Goal: Transaction & Acquisition: Purchase product/service

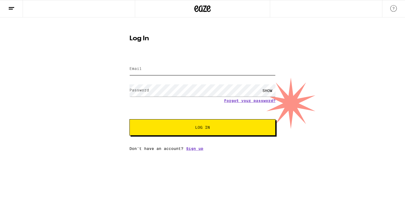
click at [180, 73] on input "Email" at bounding box center [202, 69] width 146 height 12
type input "[EMAIL_ADDRESS][DOMAIN_NAME]"
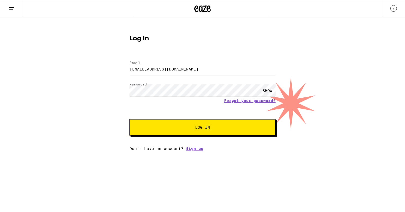
click at [129, 119] on button "Log In" at bounding box center [202, 127] width 146 height 16
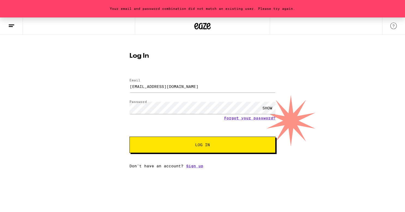
click at [263, 108] on div "SHOW" at bounding box center [267, 108] width 16 height 12
click at [129, 137] on button "Log In" at bounding box center [202, 145] width 146 height 16
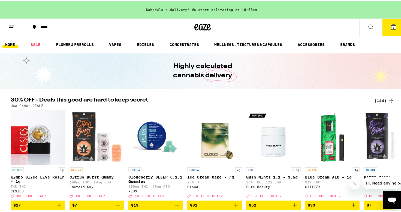
click at [391, 26] on icon at bounding box center [393, 25] width 5 height 5
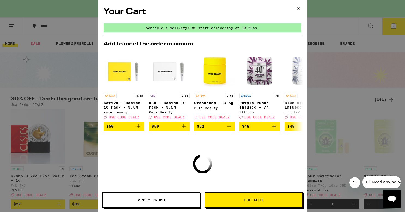
click at [298, 10] on icon at bounding box center [298, 9] width 8 height 8
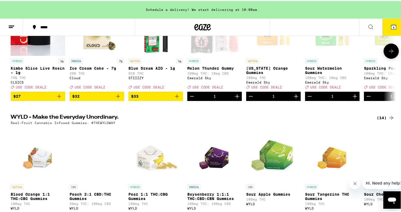
scroll to position [82, 0]
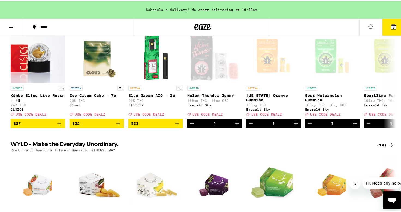
click at [394, 27] on button "6" at bounding box center [393, 26] width 23 height 17
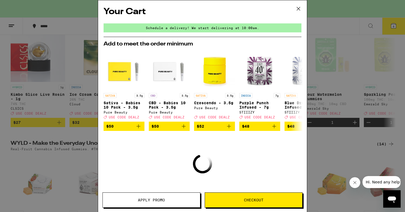
click at [158, 199] on span "Apply Promo" at bounding box center [151, 200] width 27 height 4
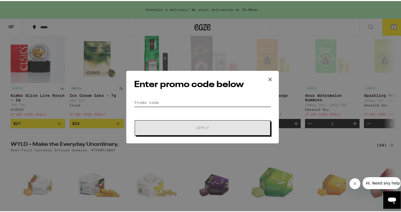
click at [158, 104] on input "Promo Code" at bounding box center [202, 102] width 137 height 8
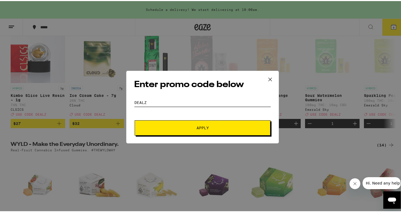
type input "dealz"
click at [191, 125] on button "Apply" at bounding box center [203, 126] width 136 height 15
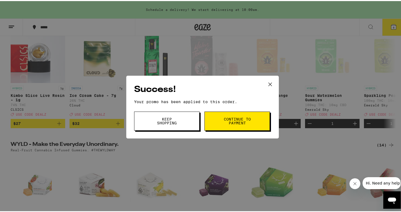
click at [220, 125] on button "Continue to payment" at bounding box center [236, 120] width 65 height 19
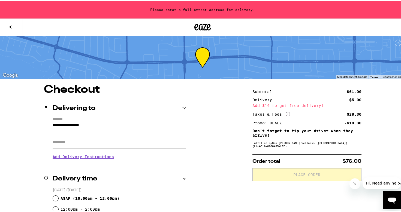
click at [104, 127] on input "**********" at bounding box center [119, 125] width 133 height 9
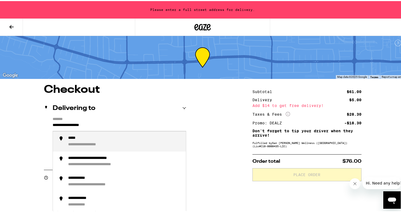
drag, startPoint x: 108, startPoint y: 126, endPoint x: -11, endPoint y: 120, distance: 118.9
click at [82, 142] on div "**********" at bounding box center [124, 140] width 113 height 11
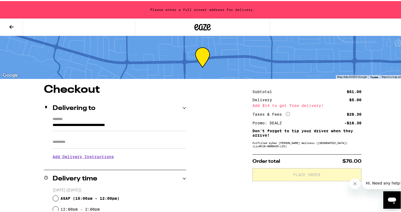
click at [82, 142] on input "Apt/Suite" at bounding box center [119, 141] width 133 height 13
type input "**********"
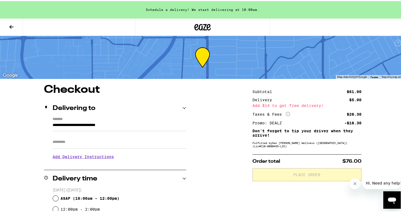
type input "*********"
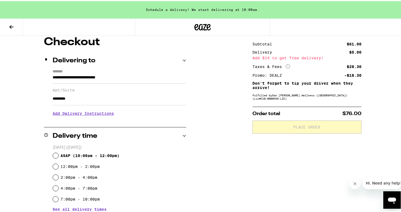
scroll to position [54, 0]
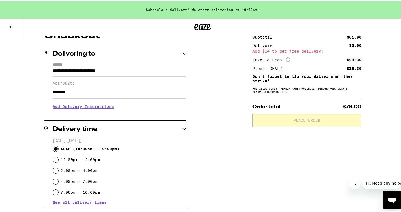
click at [53, 146] on input "ASAP ( 10:00am - 12:00pm )" at bounding box center [55, 147] width 5 height 5
radio input "true"
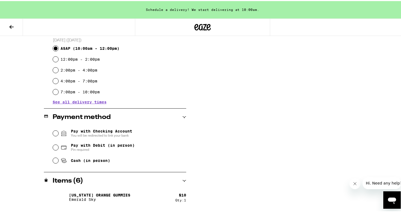
scroll to position [163, 0]
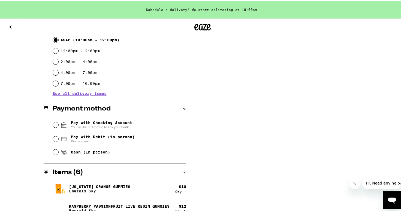
click at [73, 138] on span "Pay with Debit (in person)" at bounding box center [103, 136] width 64 height 4
click at [58, 138] on input "Pay with Debit (in person) Pin required" at bounding box center [55, 137] width 5 height 5
radio input "true"
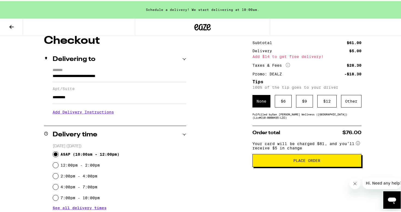
scroll to position [0, 0]
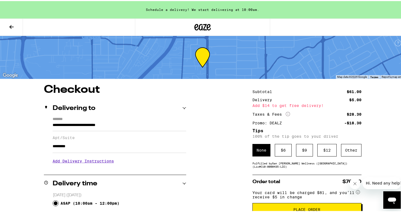
click at [9, 25] on icon at bounding box center [11, 26] width 7 height 7
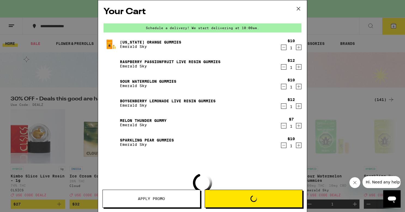
click at [298, 8] on icon at bounding box center [298, 9] width 8 height 8
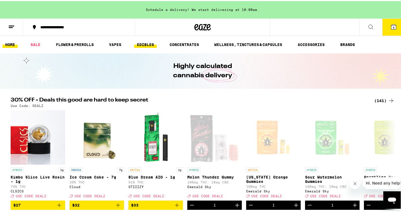
click at [143, 42] on link "EDIBLES" at bounding box center [145, 43] width 23 height 7
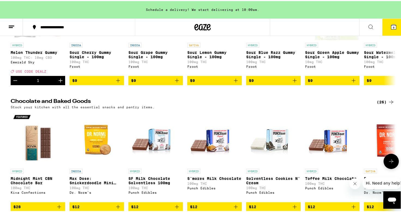
scroll to position [136, 0]
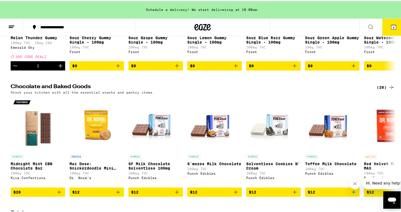
click at [380, 90] on div "(26)" at bounding box center [385, 86] width 18 height 7
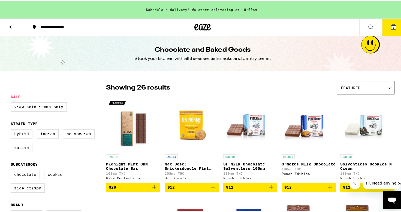
click at [12, 28] on icon at bounding box center [11, 26] width 7 height 7
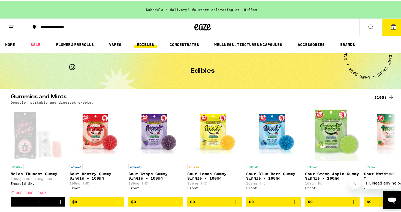
click at [377, 98] on div "(105)" at bounding box center [384, 96] width 20 height 7
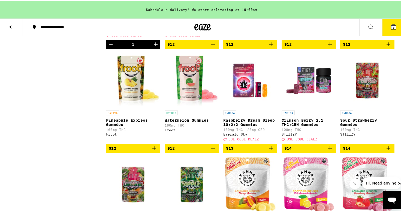
scroll to position [463, 0]
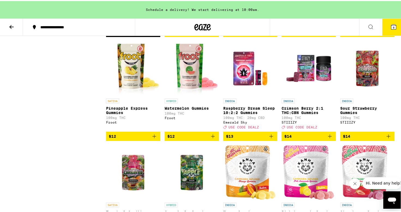
click at [326, 139] on icon "Add to bag" at bounding box center [329, 135] width 7 height 7
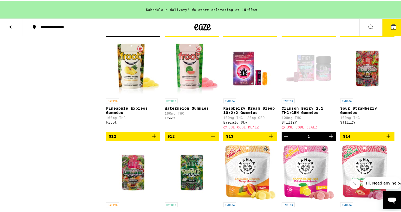
click at [390, 25] on icon at bounding box center [393, 26] width 7 height 7
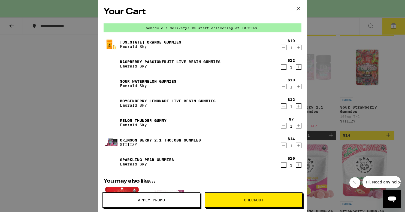
click at [151, 201] on span "Apply Promo" at bounding box center [151, 200] width 27 height 4
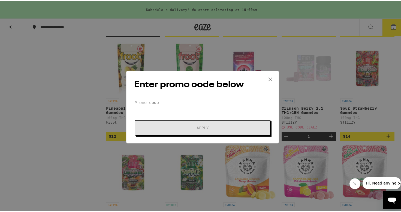
drag, startPoint x: 178, startPoint y: 100, endPoint x: 180, endPoint y: 104, distance: 3.7
click at [179, 100] on input "Promo Code" at bounding box center [202, 102] width 137 height 8
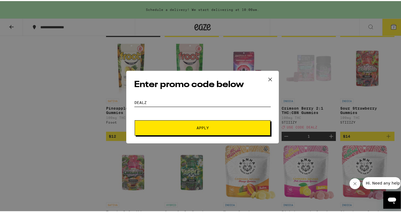
type input "dealz"
click at [197, 127] on span "Apply" at bounding box center [202, 127] width 12 height 4
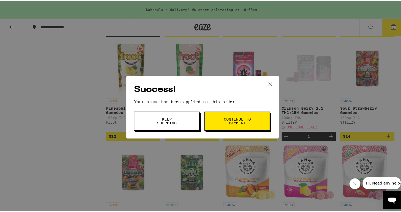
click at [242, 118] on span "Continue to payment" at bounding box center [237, 120] width 28 height 8
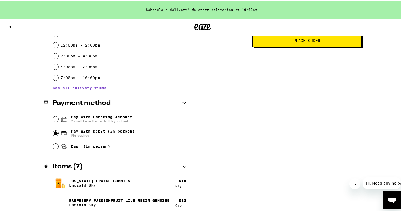
scroll to position [160, 0]
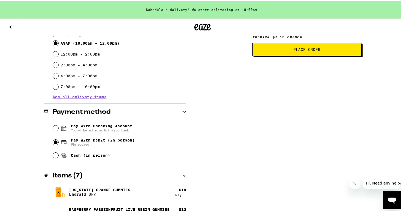
click at [292, 42] on div "Your card will be charged $86, and you’ll receive $3 in change" at bounding box center [306, 35] width 109 height 14
click at [297, 50] on span "Place Order" at bounding box center [306, 49] width 27 height 4
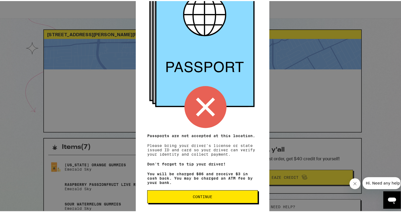
scroll to position [55, 0]
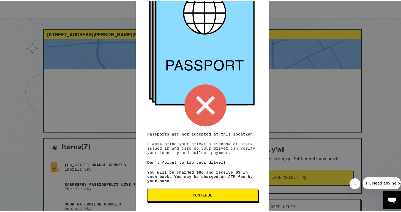
click at [196, 193] on span "Continue" at bounding box center [203, 194] width 20 height 4
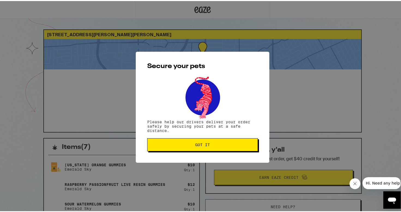
scroll to position [0, 0]
click at [202, 150] on button "Got it" at bounding box center [202, 143] width 111 height 13
